Goal: Find specific page/section: Locate a particular part of the current website

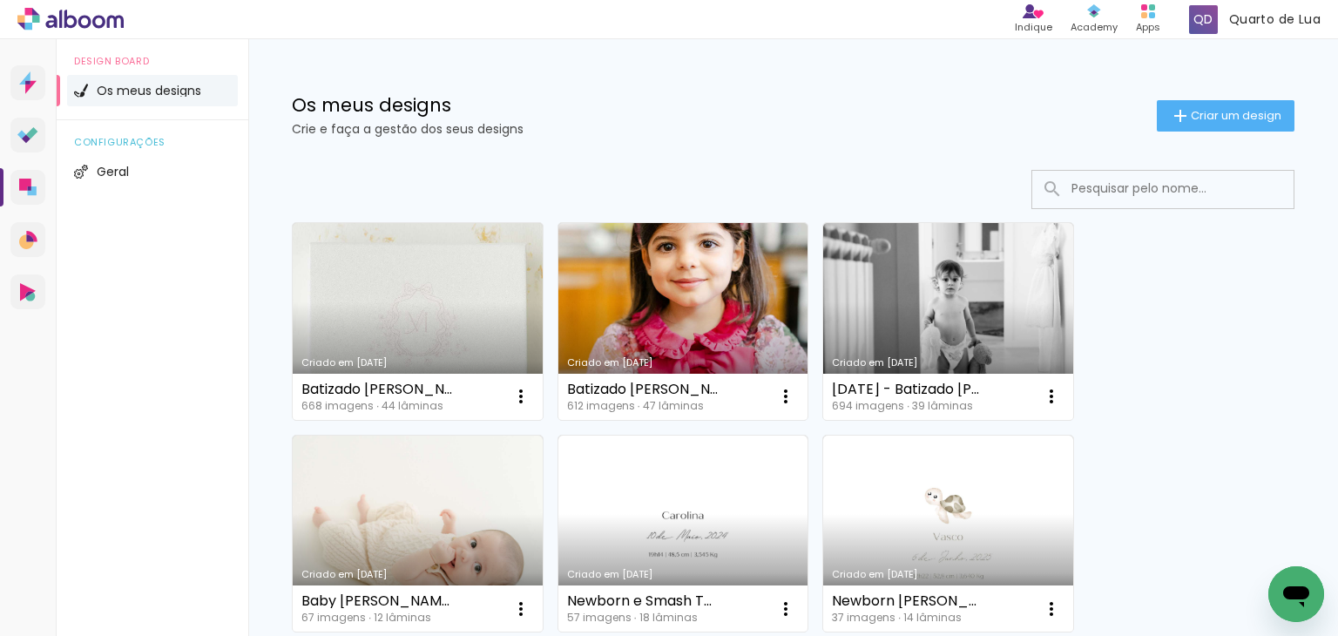
click at [1101, 196] on input at bounding box center [1187, 189] width 248 height 36
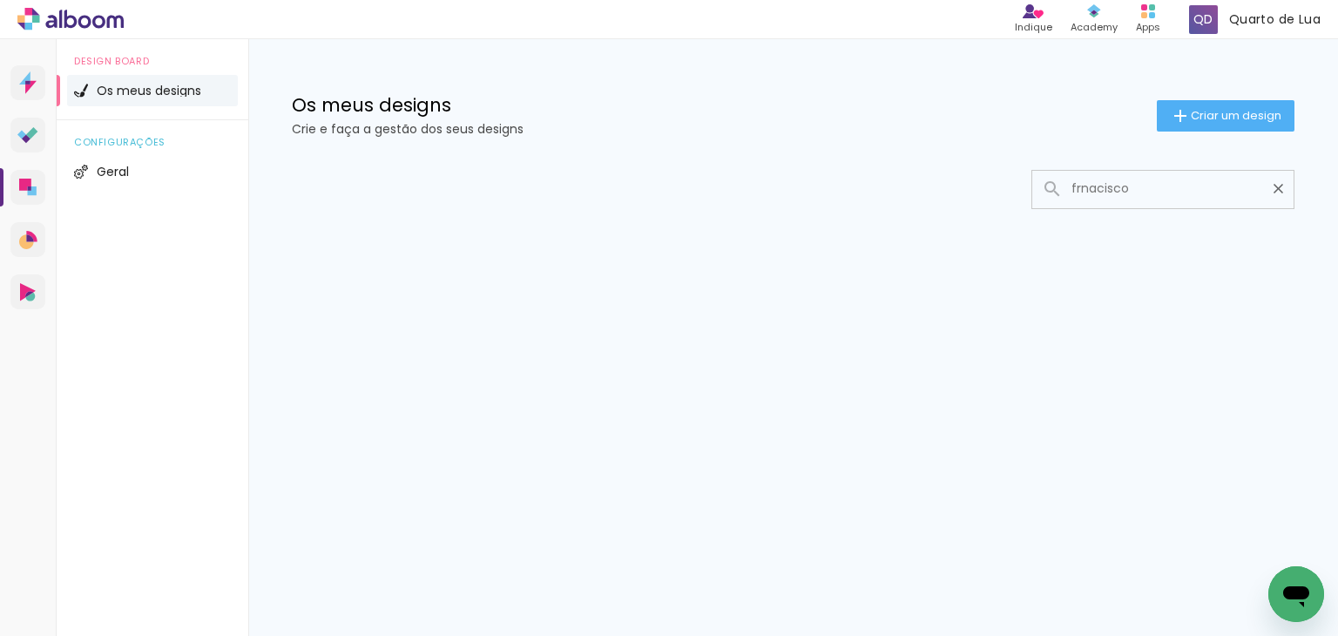
click at [1085, 186] on input "frnacisco" at bounding box center [1172, 189] width 218 height 36
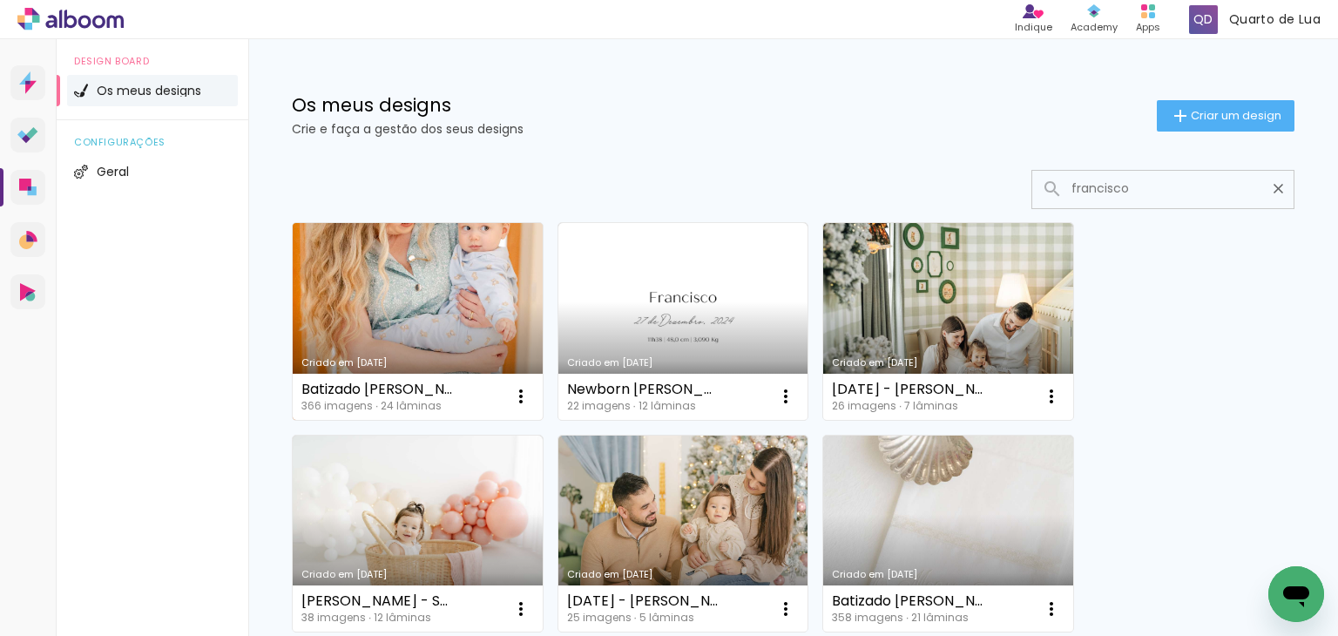
type input "francisco"
type paper-input "francisco"
click at [449, 272] on link "Criado em [DATE]" at bounding box center [418, 321] width 250 height 197
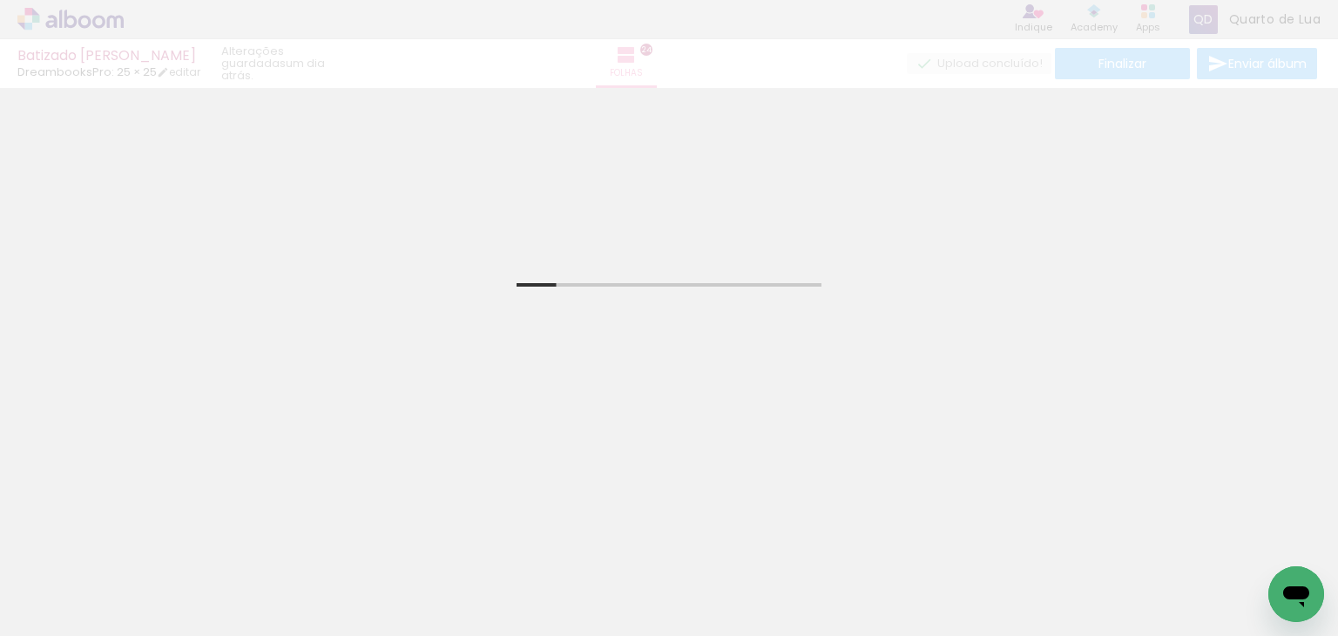
scroll to position [478, 0]
